Goal: Transaction & Acquisition: Purchase product/service

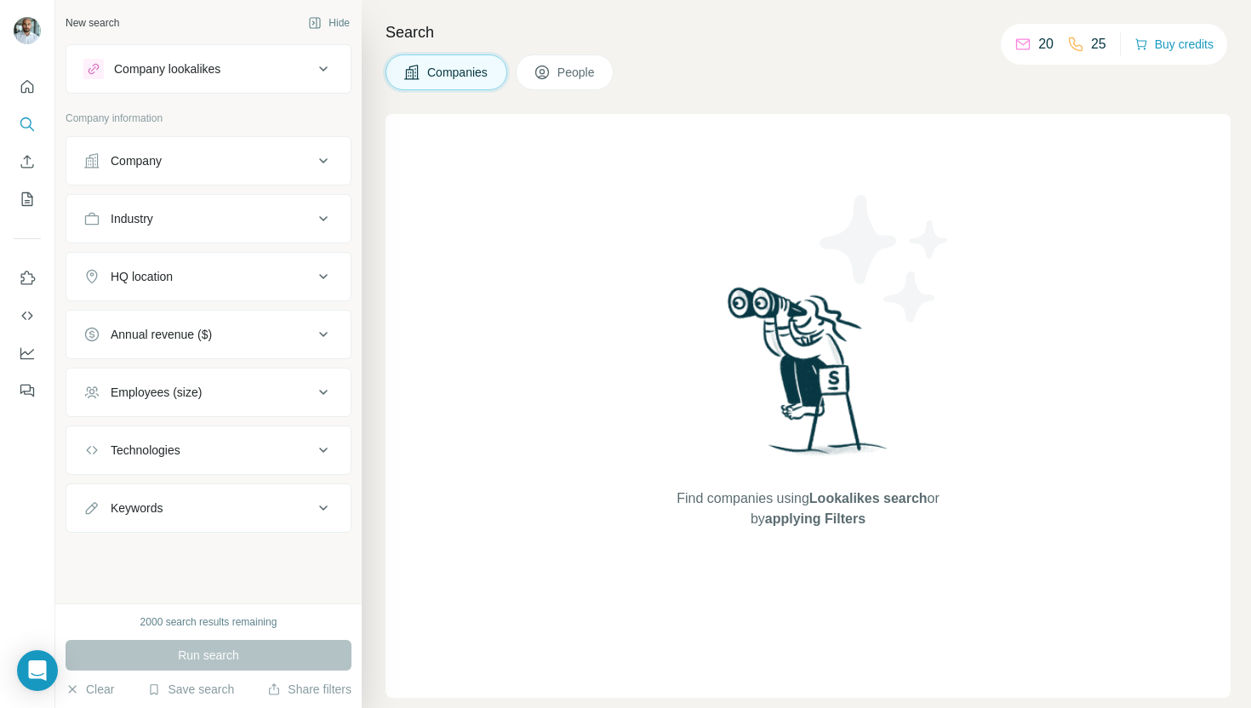
click at [603, 83] on button "People" at bounding box center [565, 72] width 99 height 36
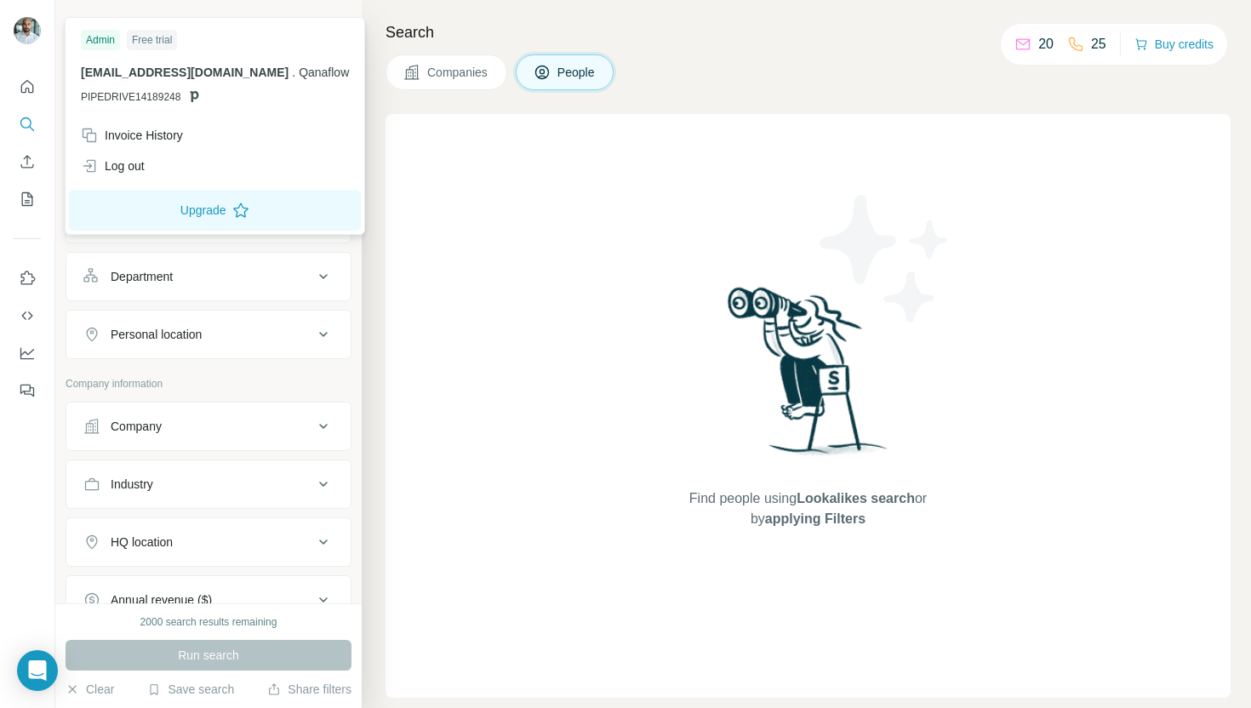
click at [34, 25] on img at bounding box center [27, 30] width 27 height 27
drag, startPoint x: 129, startPoint y: 41, endPoint x: 191, endPoint y: 41, distance: 62.1
click at [189, 41] on div "Admin Free trial" at bounding box center [215, 40] width 268 height 20
click at [167, 37] on div "Free trial" at bounding box center [152, 40] width 50 height 20
click at [923, 90] on div "Search Companies People Find people using Lookalikes search or by applying Filt…" at bounding box center [806, 354] width 889 height 708
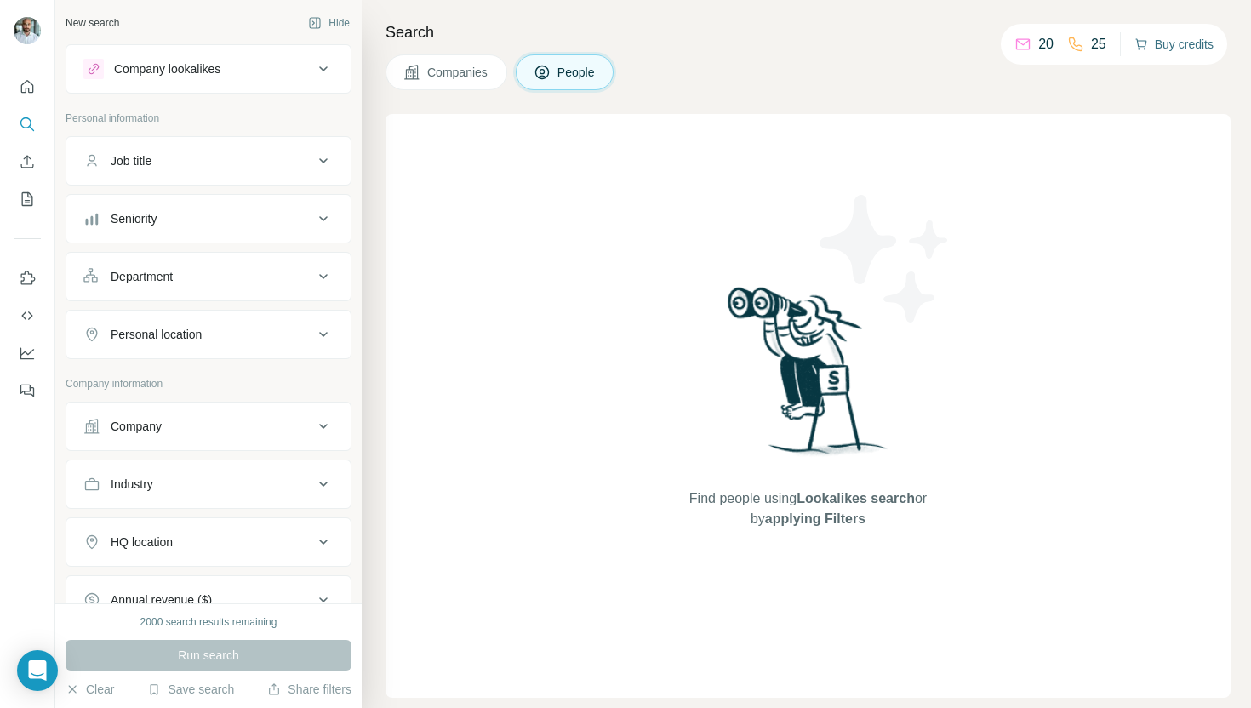
click at [1159, 50] on button "Buy credits" at bounding box center [1174, 44] width 79 height 24
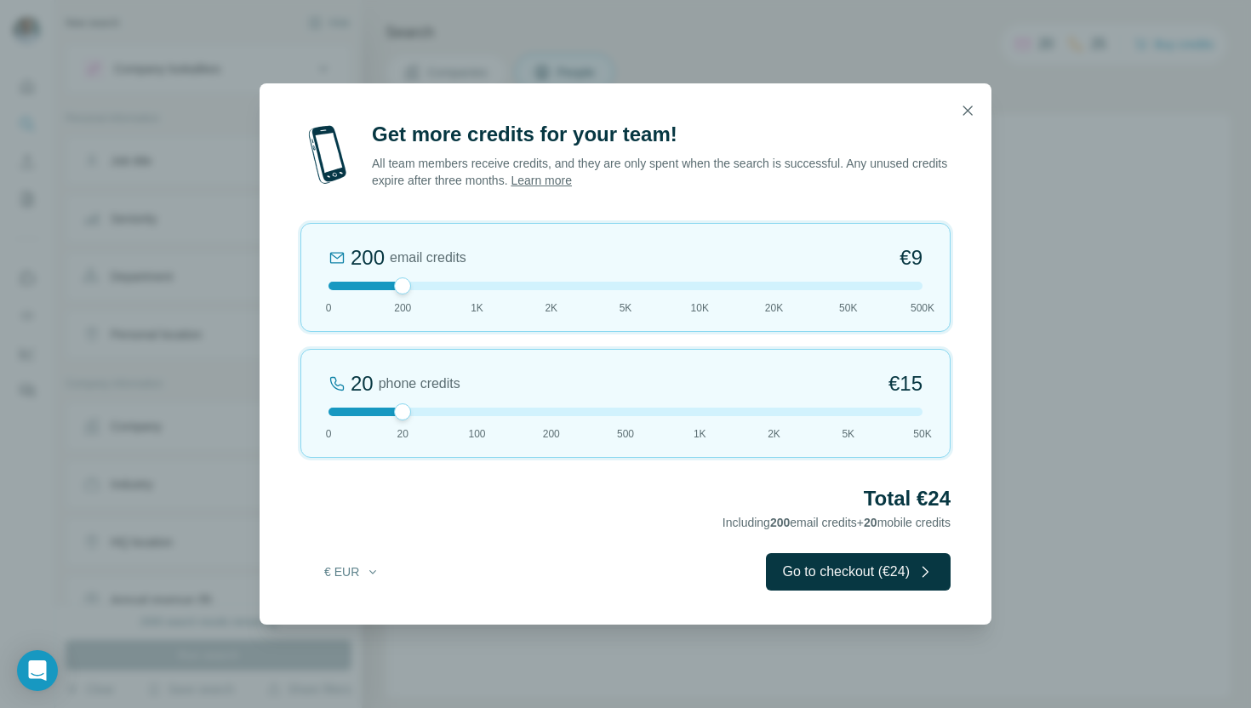
click at [1180, 168] on div "Get more credits for your team! All team members receive credits, and they are …" at bounding box center [625, 354] width 1251 height 708
click at [964, 104] on icon "button" at bounding box center [967, 110] width 17 height 17
